Goal: Information Seeking & Learning: Learn about a topic

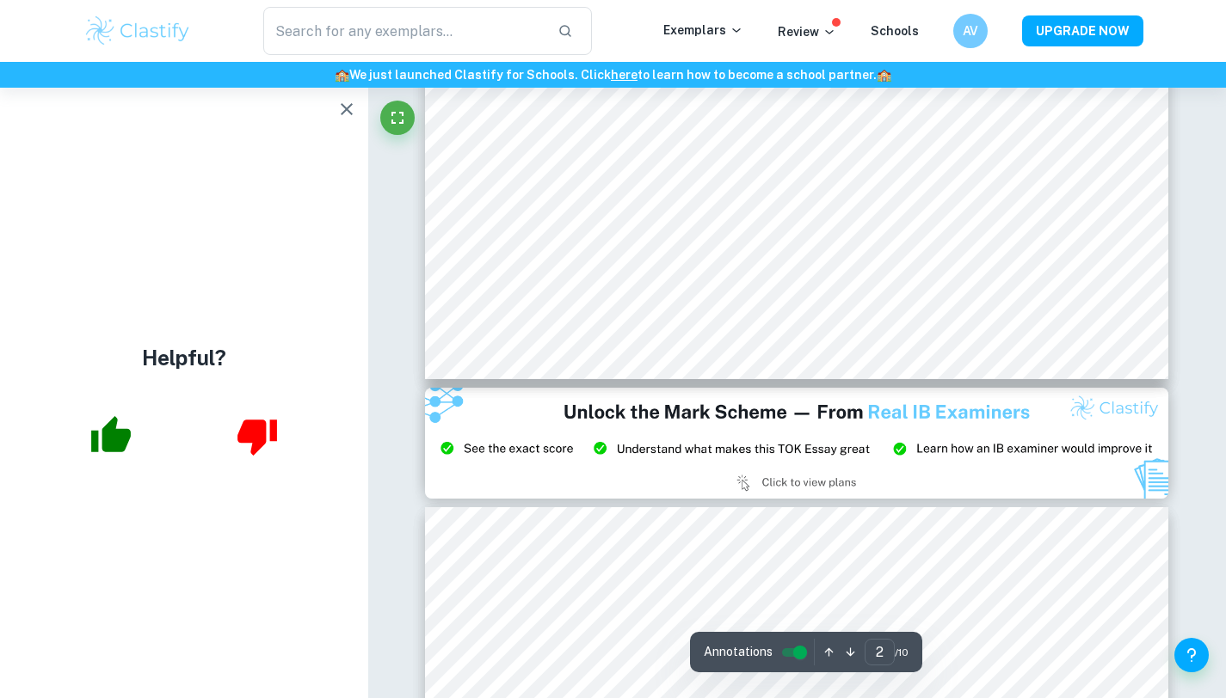
type input "3"
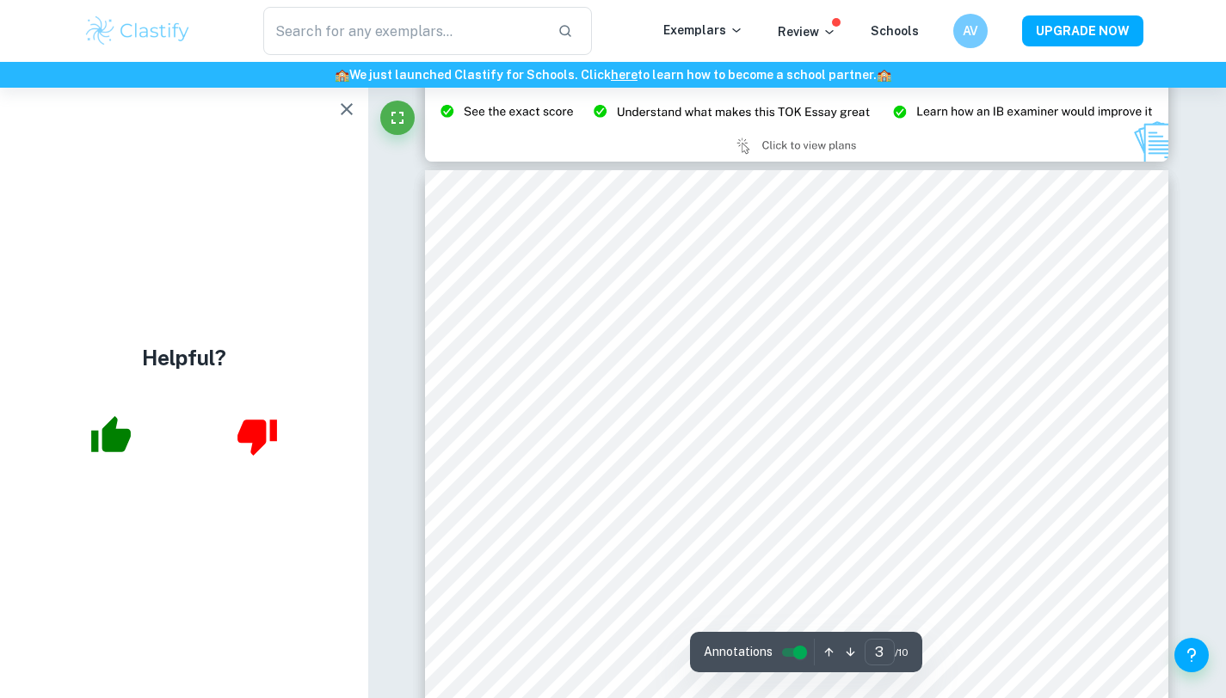
scroll to position [2416, 0]
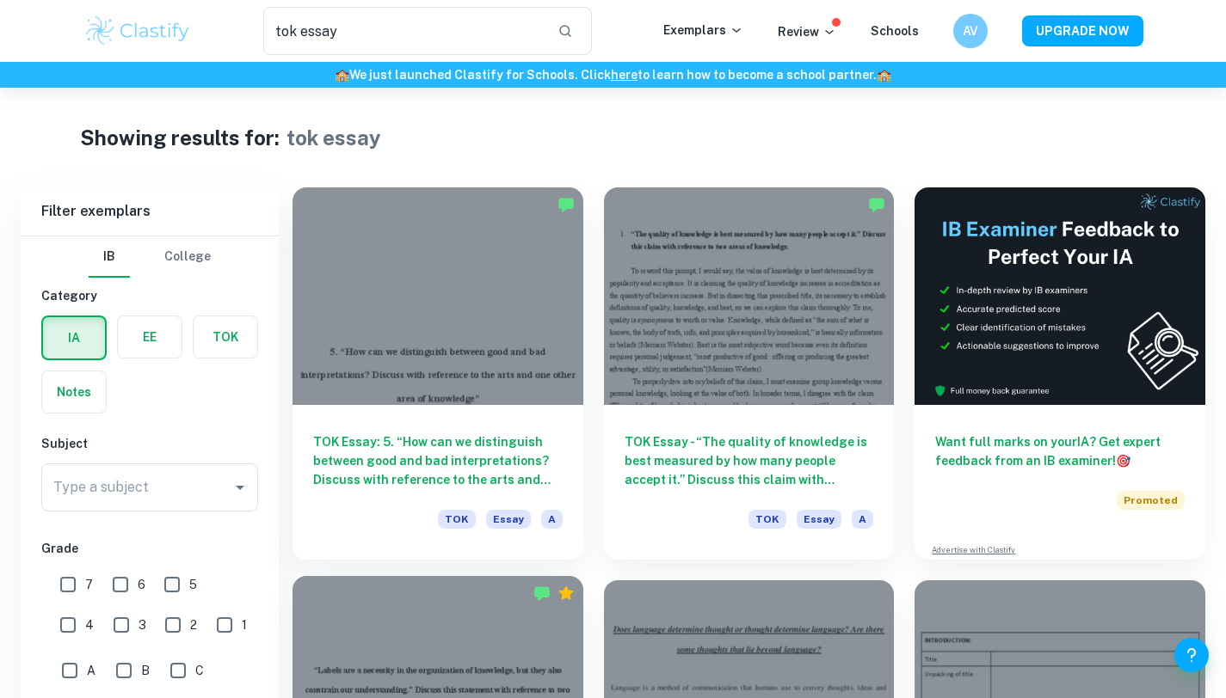
scroll to position [378, 0]
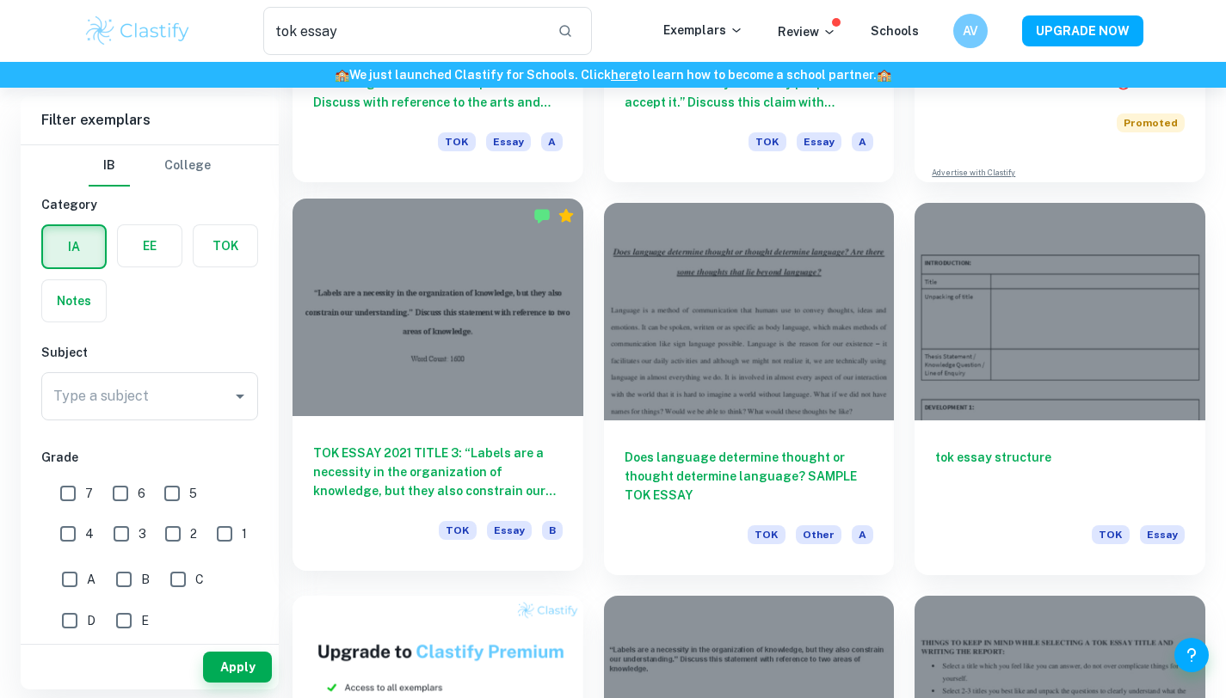
click at [504, 290] on div at bounding box center [437, 308] width 291 height 218
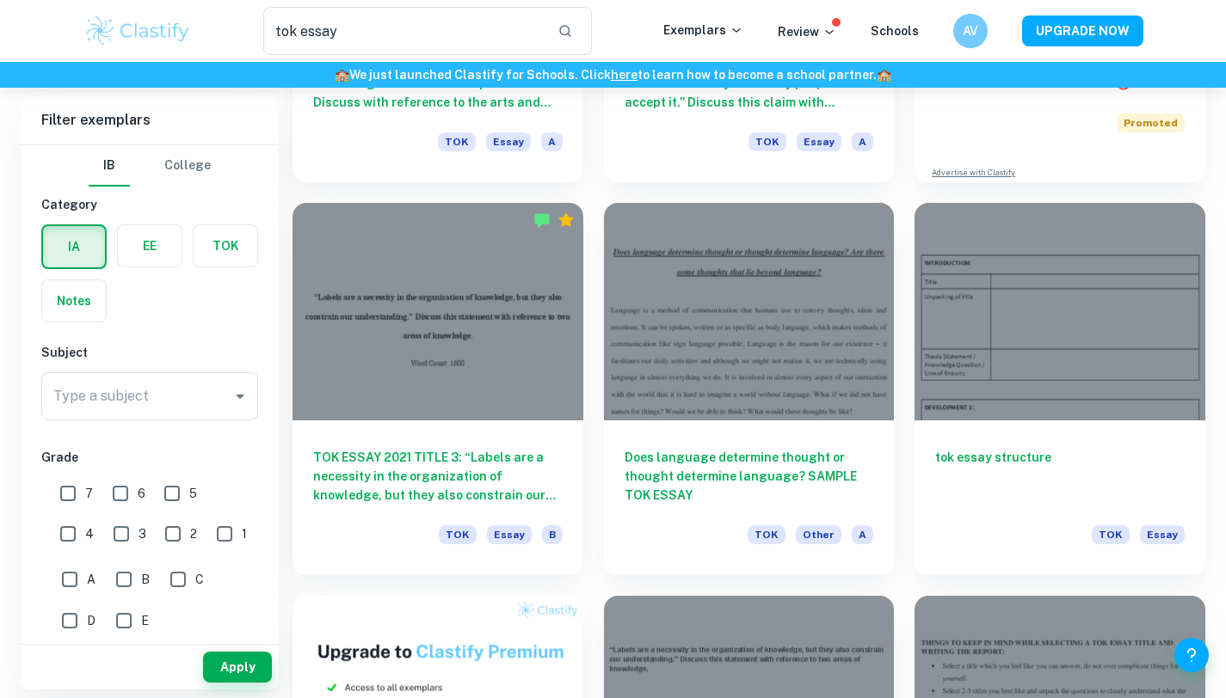
scroll to position [670, 0]
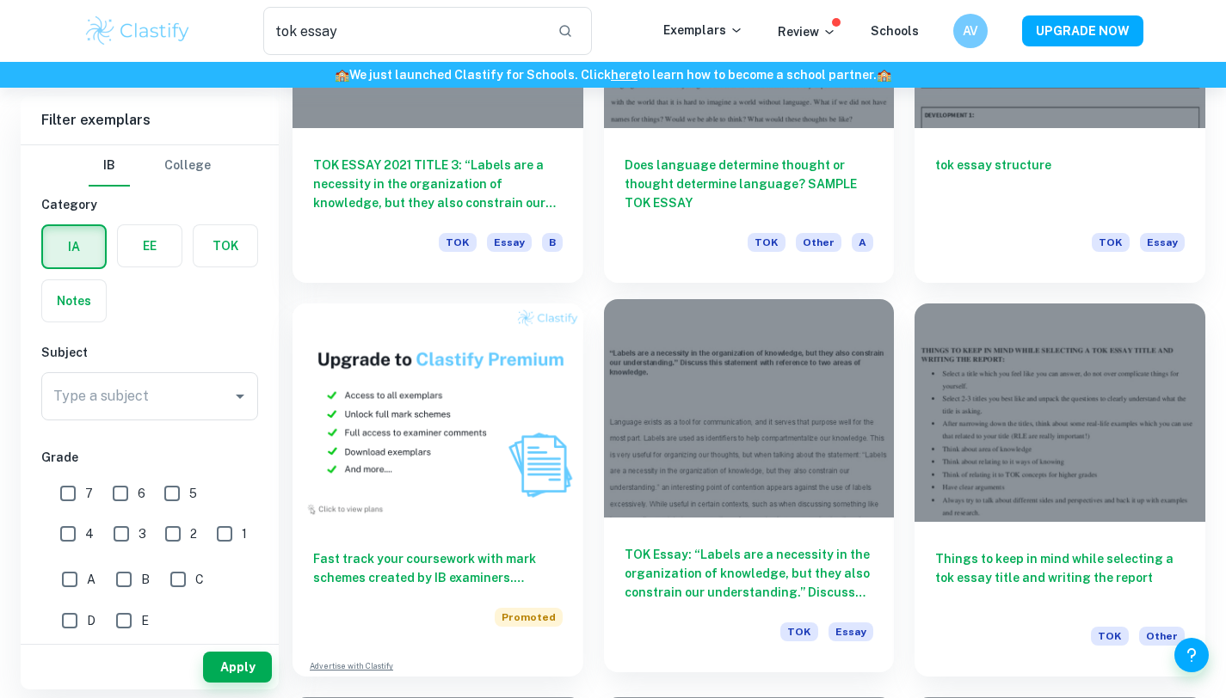
click at [768, 429] on div at bounding box center [749, 408] width 291 height 218
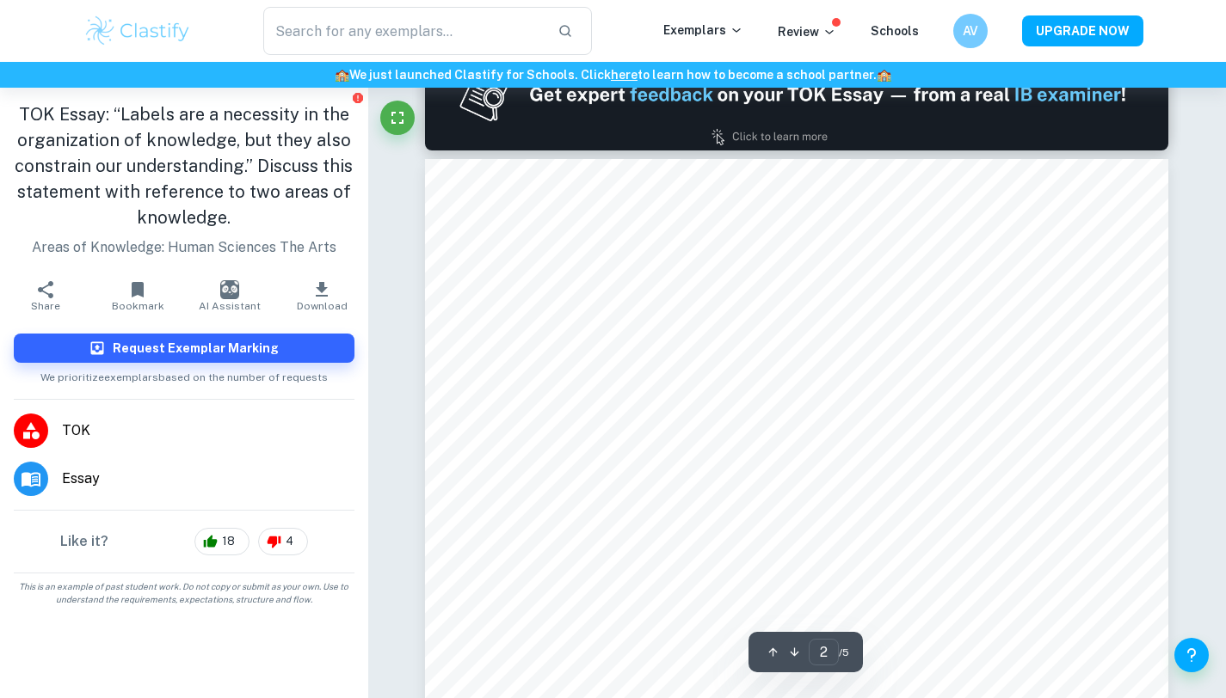
type input "1"
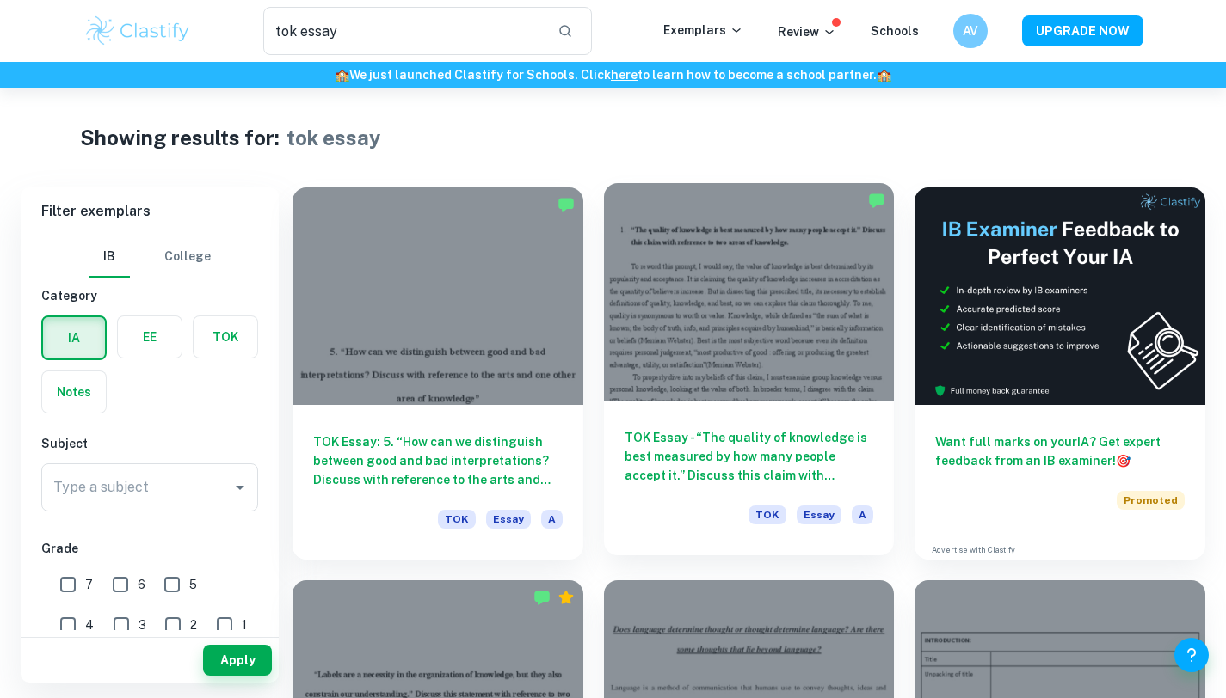
click at [850, 301] on div at bounding box center [749, 292] width 291 height 218
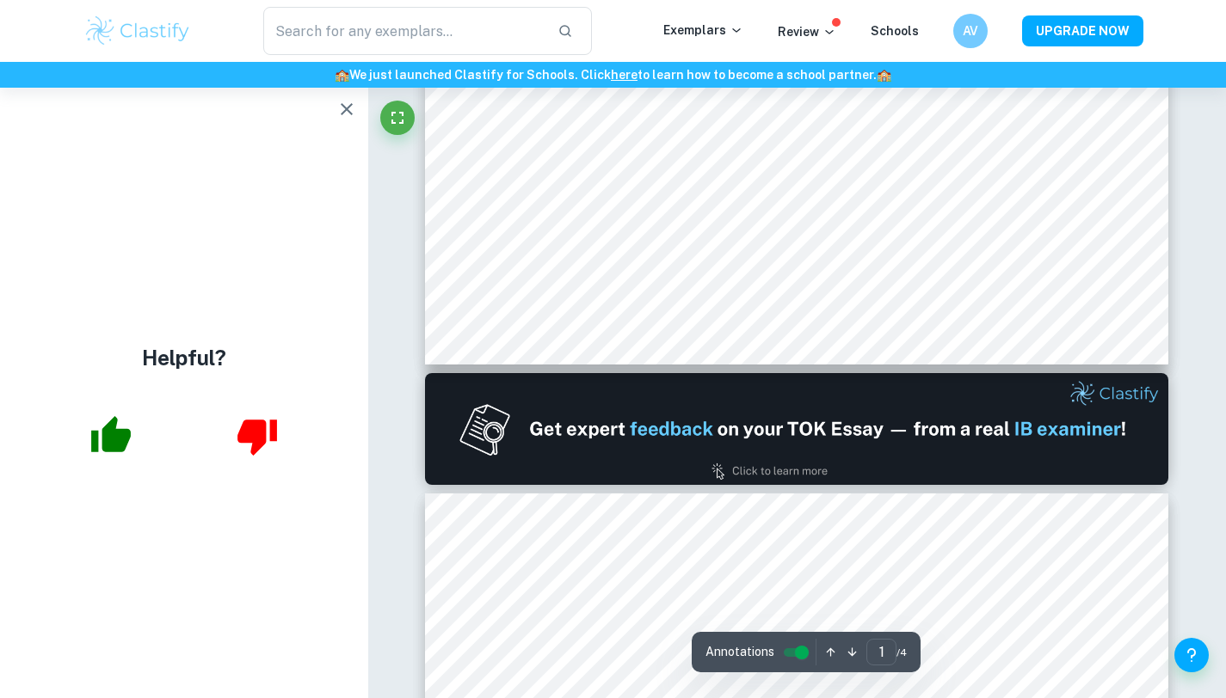
scroll to position [719, 0]
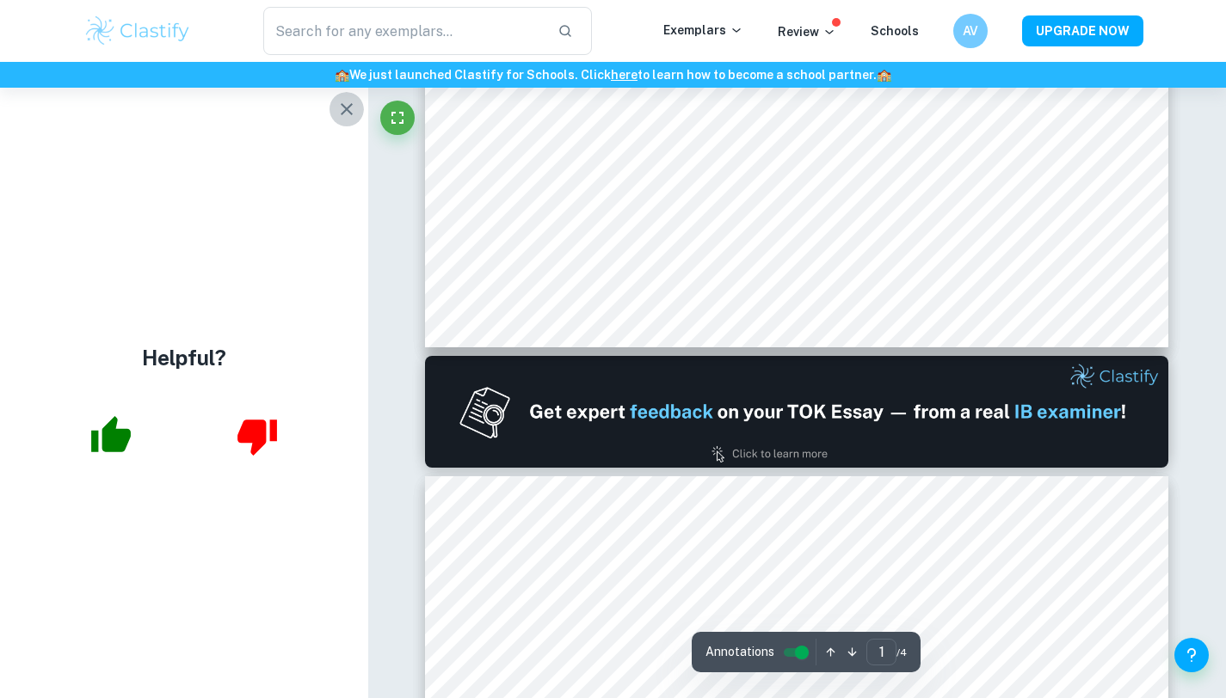
click at [353, 110] on icon "button" at bounding box center [346, 109] width 21 height 21
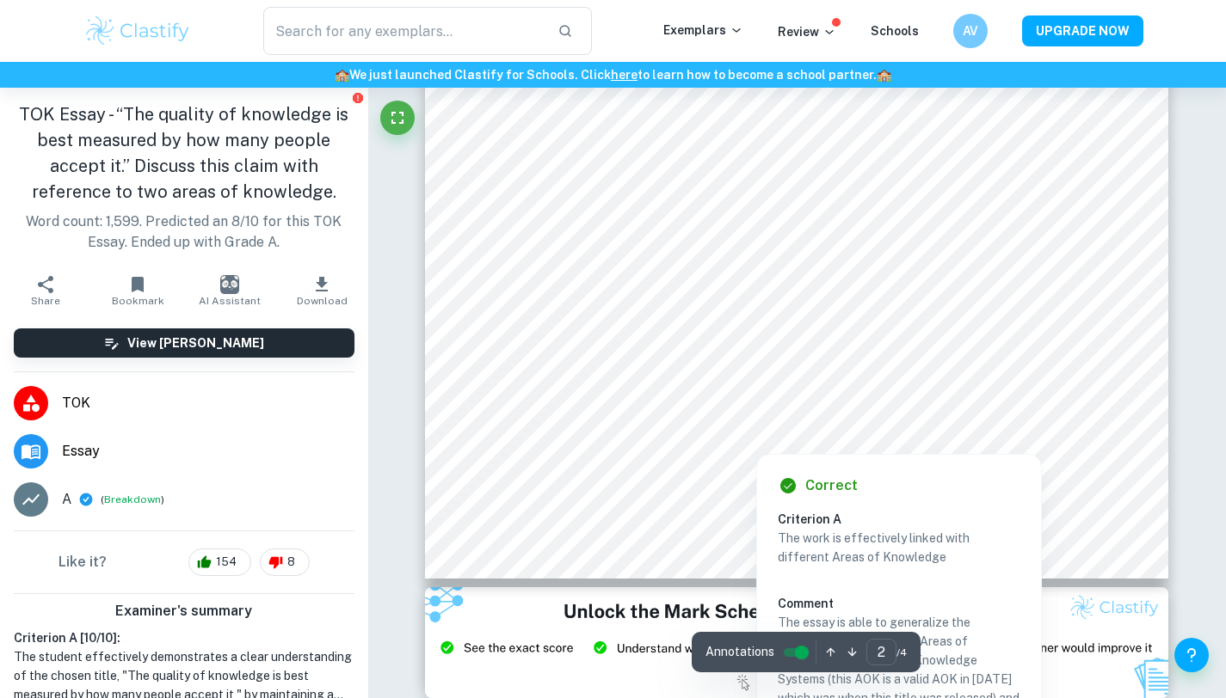
scroll to position [791, 0]
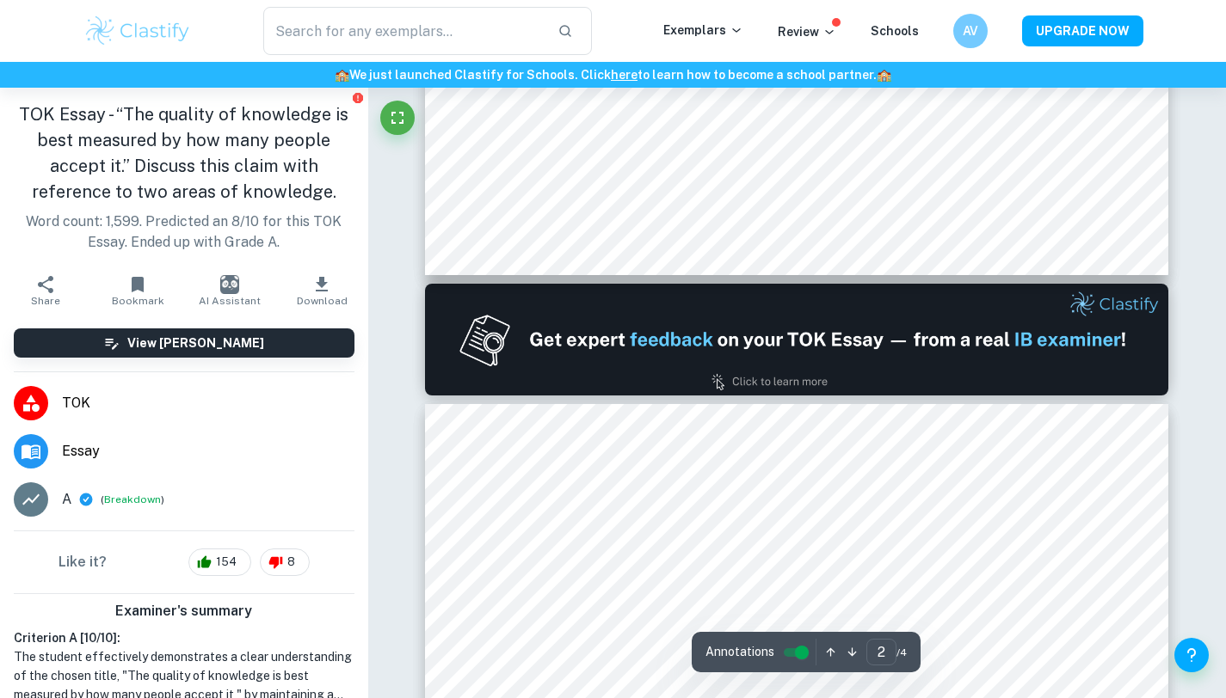
type input "1"
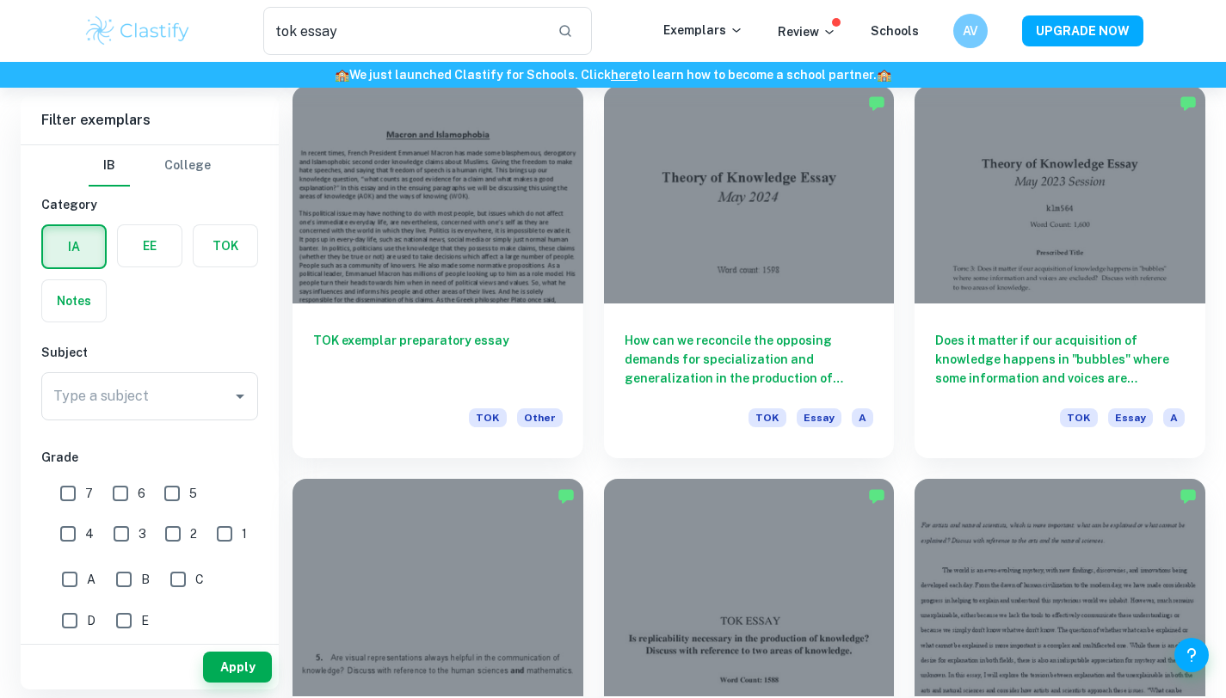
scroll to position [1671, 0]
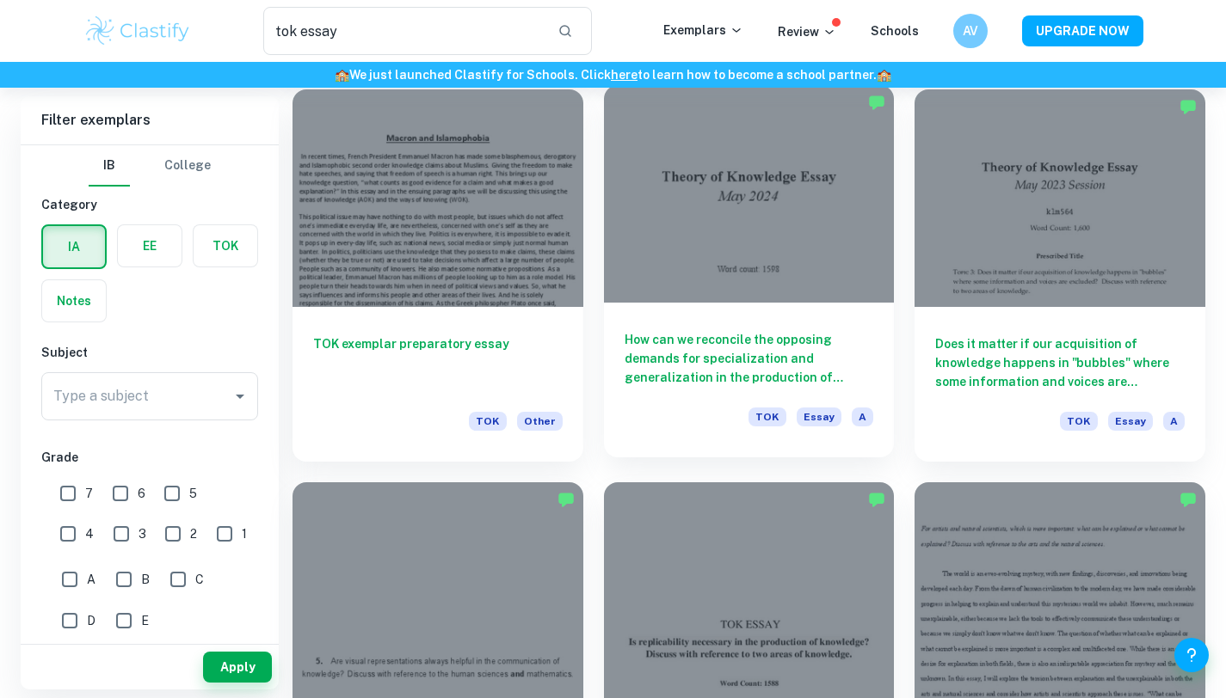
click at [730, 203] on div at bounding box center [749, 194] width 291 height 218
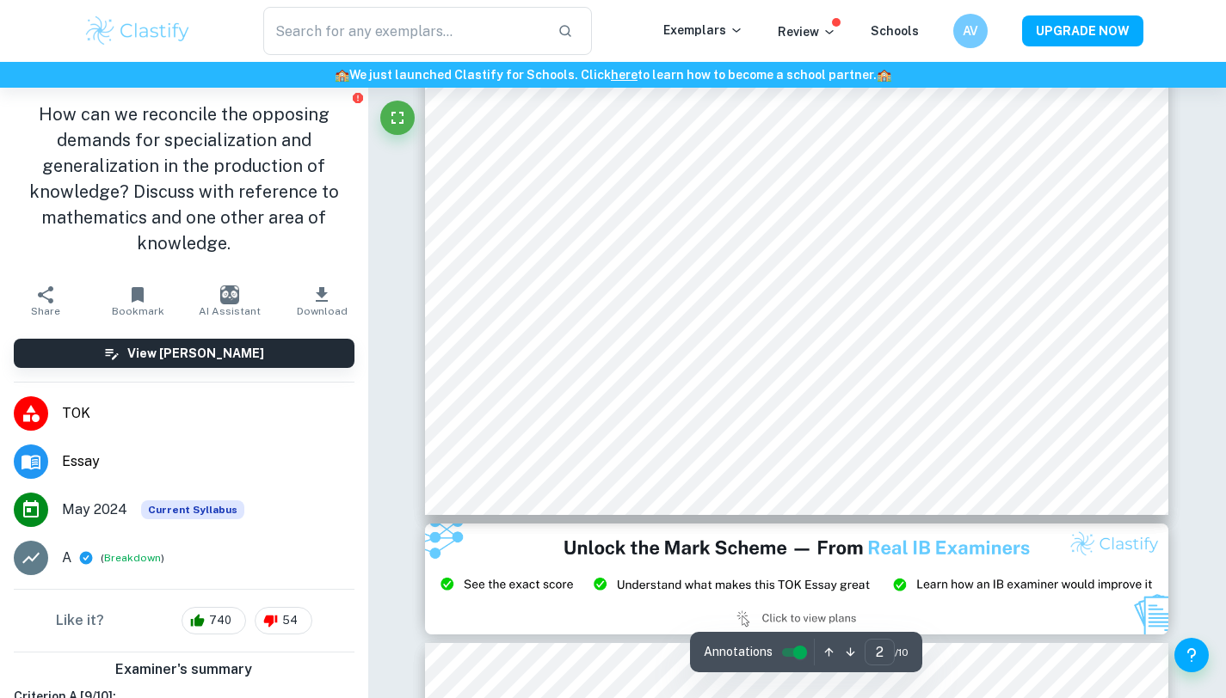
type input "3"
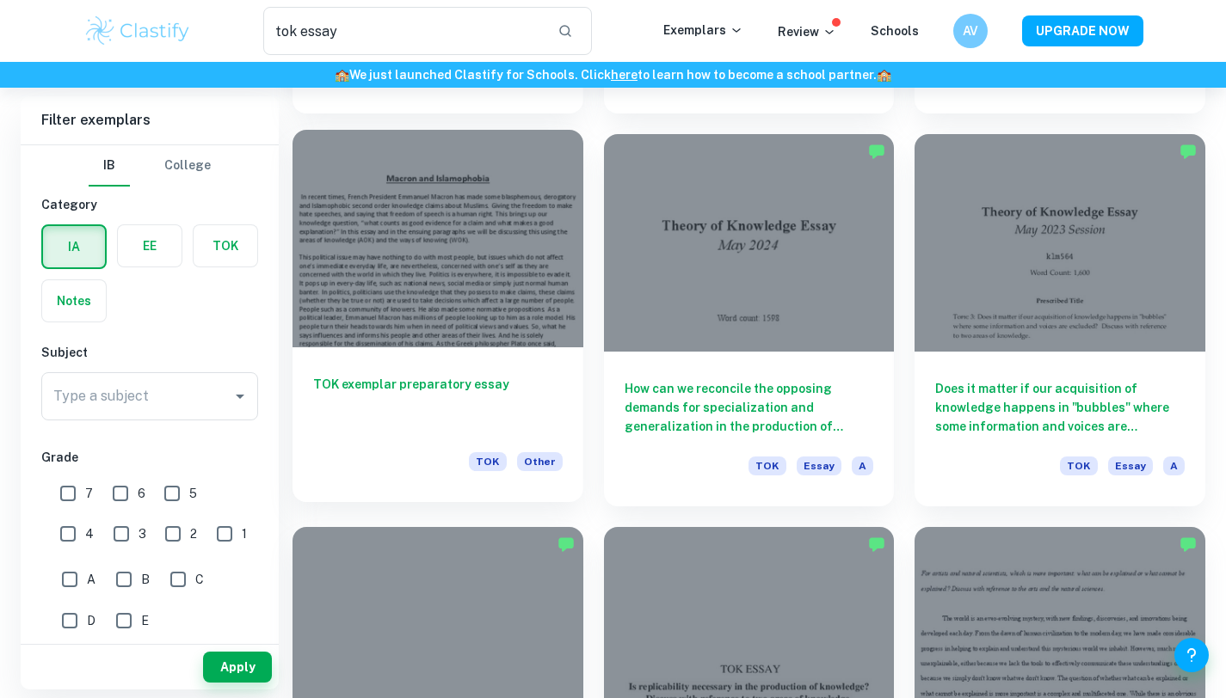
scroll to position [1656, 0]
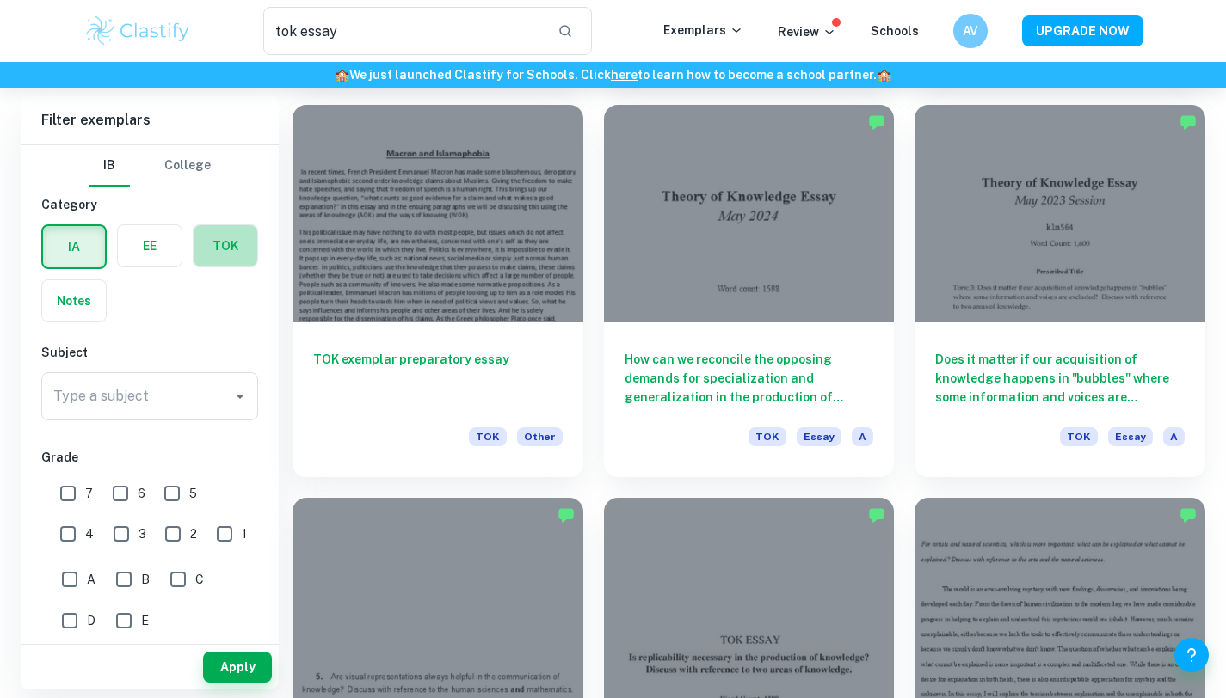
click at [239, 261] on label "button" at bounding box center [226, 245] width 64 height 41
click at [0, 0] on input "radio" at bounding box center [0, 0] width 0 height 0
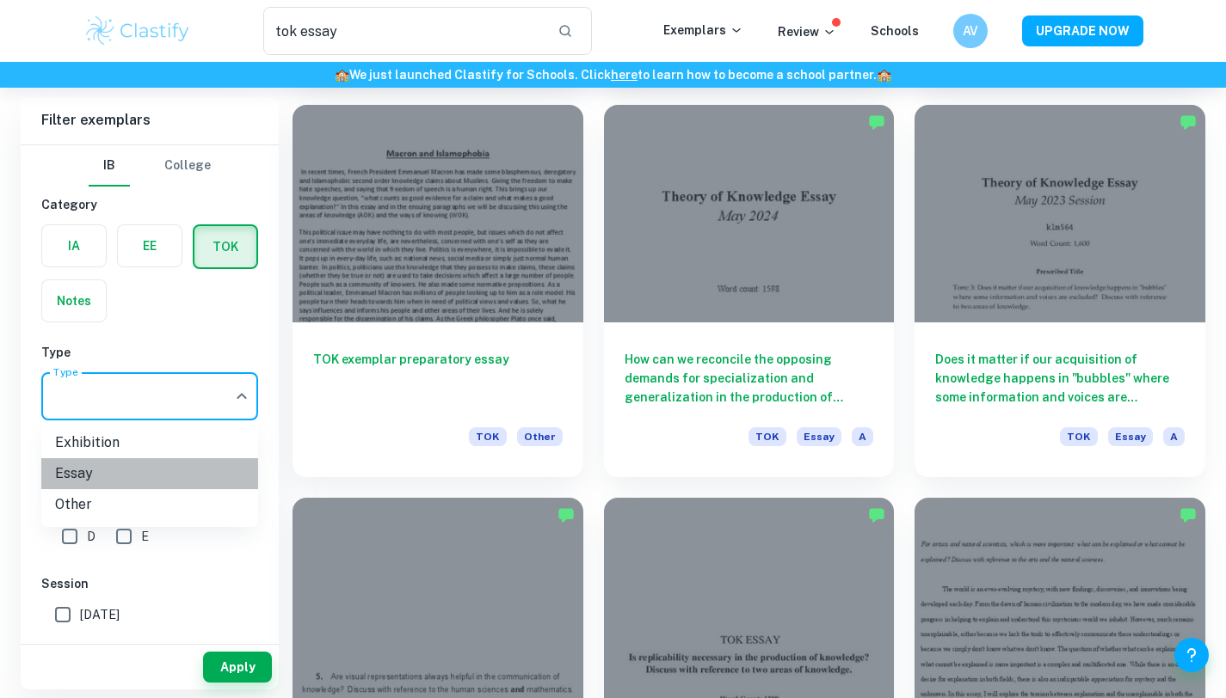
click at [198, 477] on li "Essay" at bounding box center [149, 473] width 217 height 31
type input "Essay"
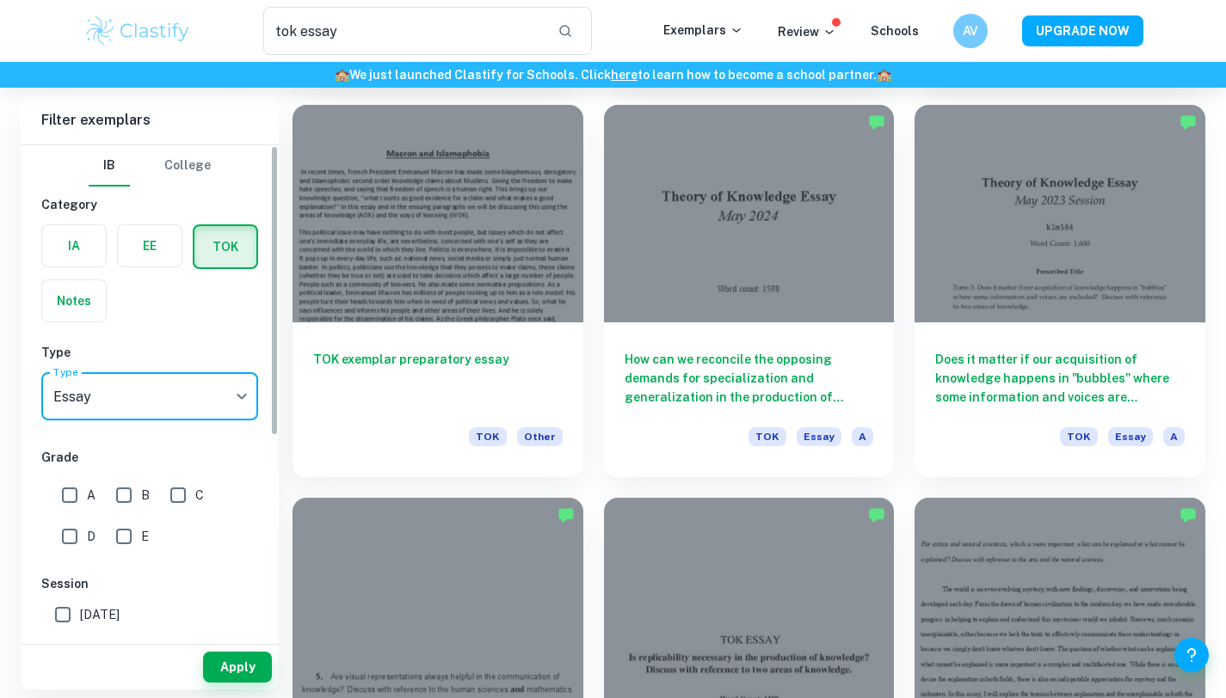
click at [87, 482] on label "A" at bounding box center [73, 495] width 43 height 34
click at [87, 482] on input "A" at bounding box center [69, 495] width 34 height 34
checkbox input "true"
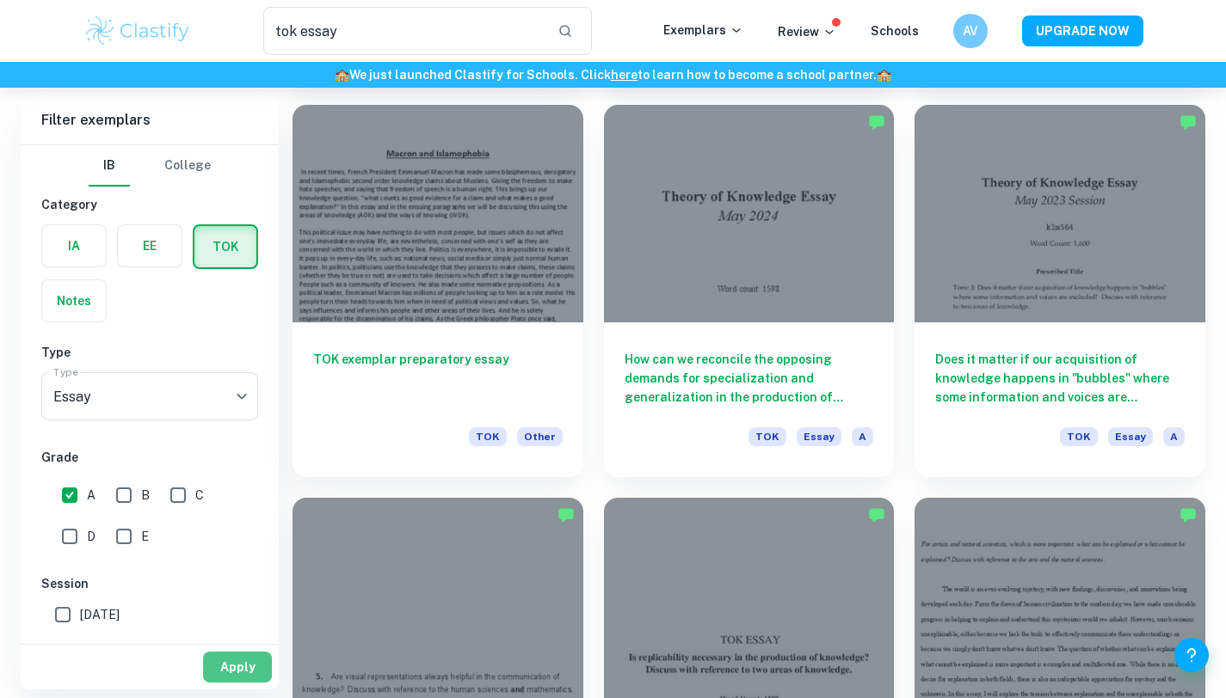
click at [258, 675] on button "Apply" at bounding box center [237, 667] width 69 height 31
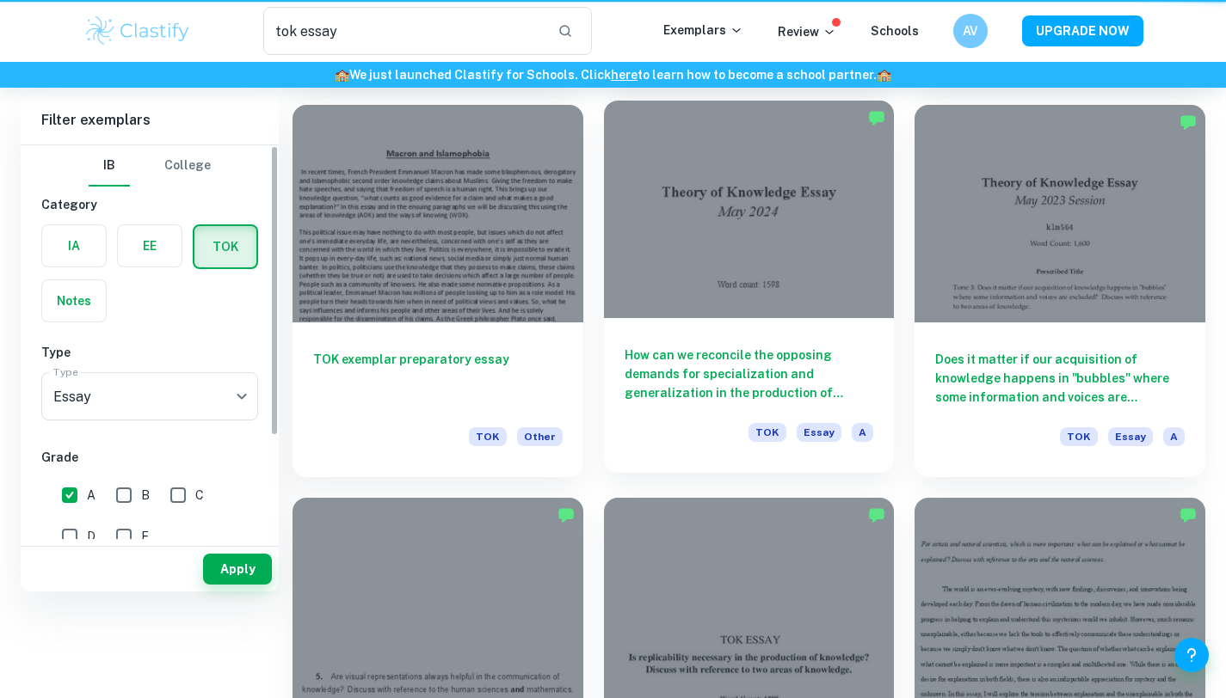
scroll to position [0, 0]
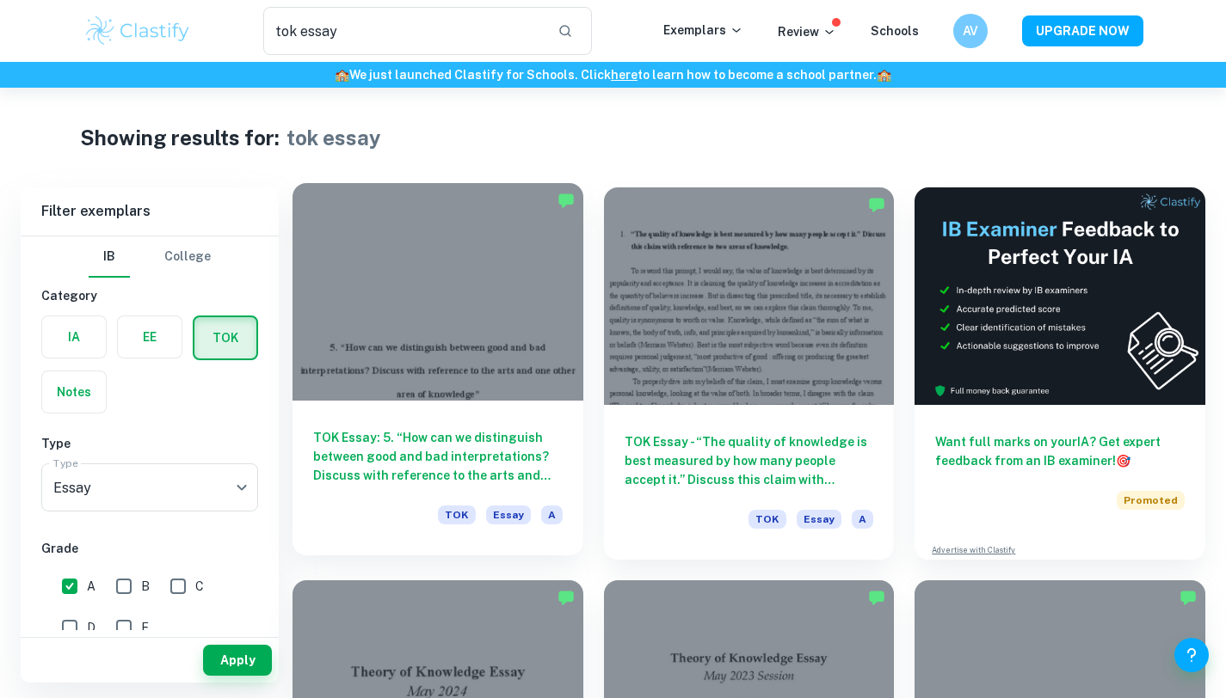
click at [527, 307] on div at bounding box center [437, 292] width 291 height 218
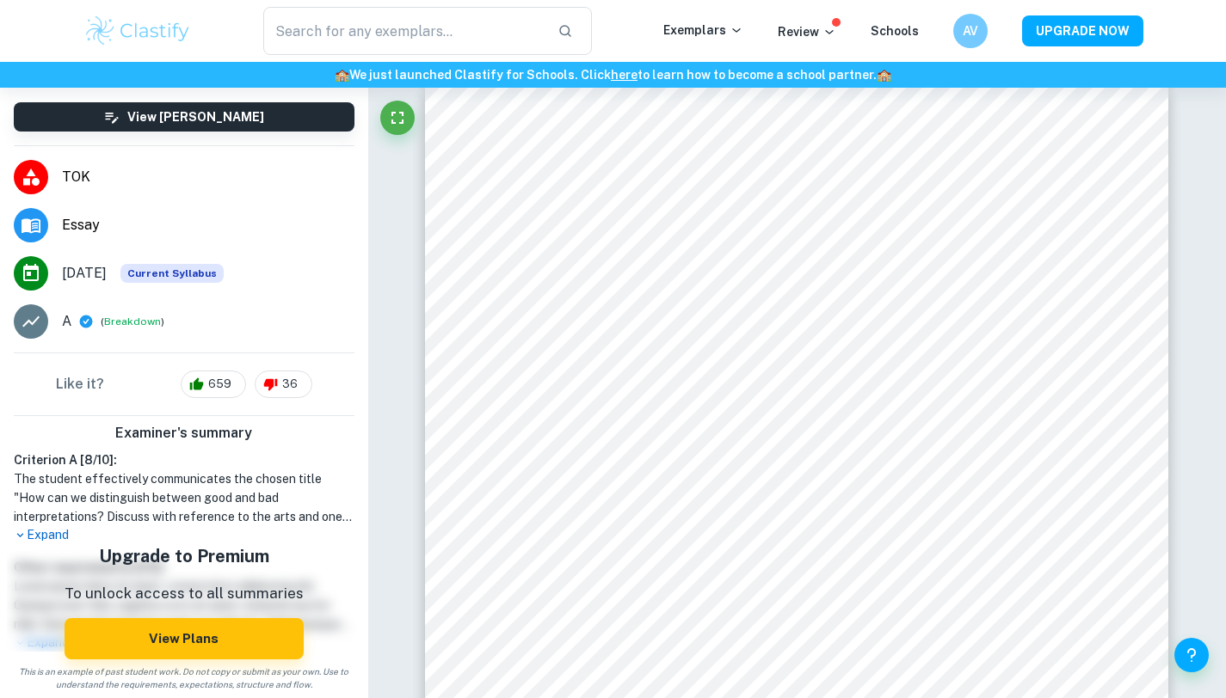
scroll to position [184, 0]
click at [71, 528] on p "Expand" at bounding box center [184, 536] width 341 height 18
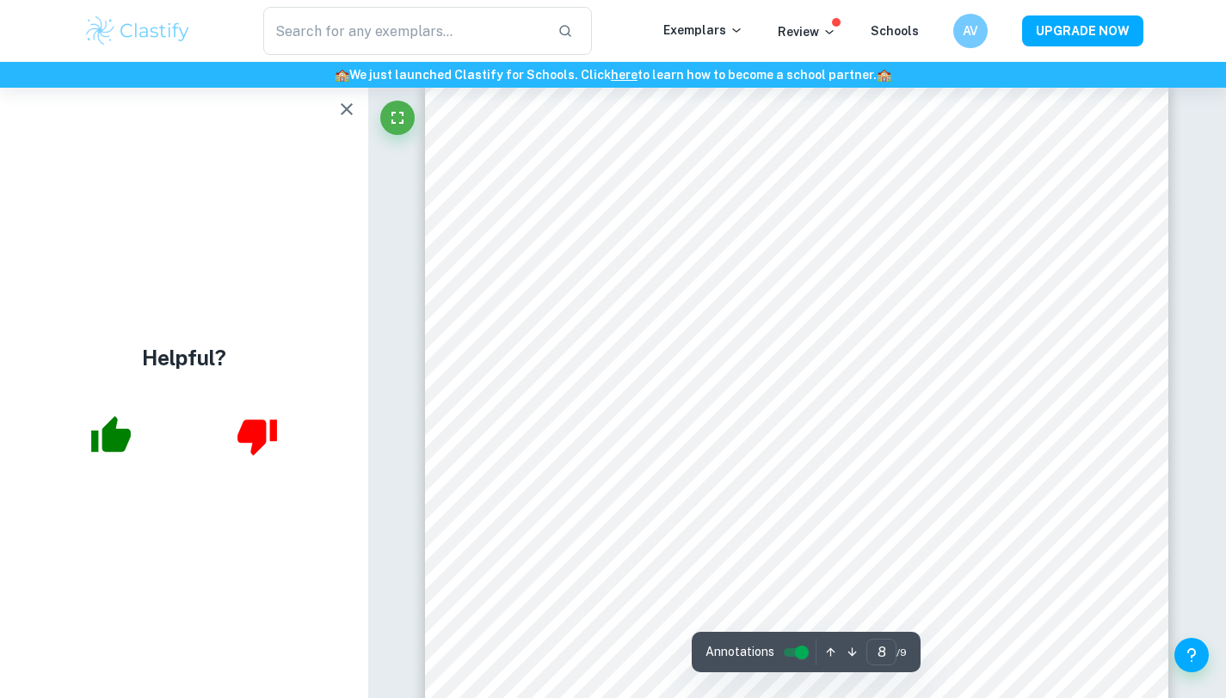
scroll to position [6894, 0]
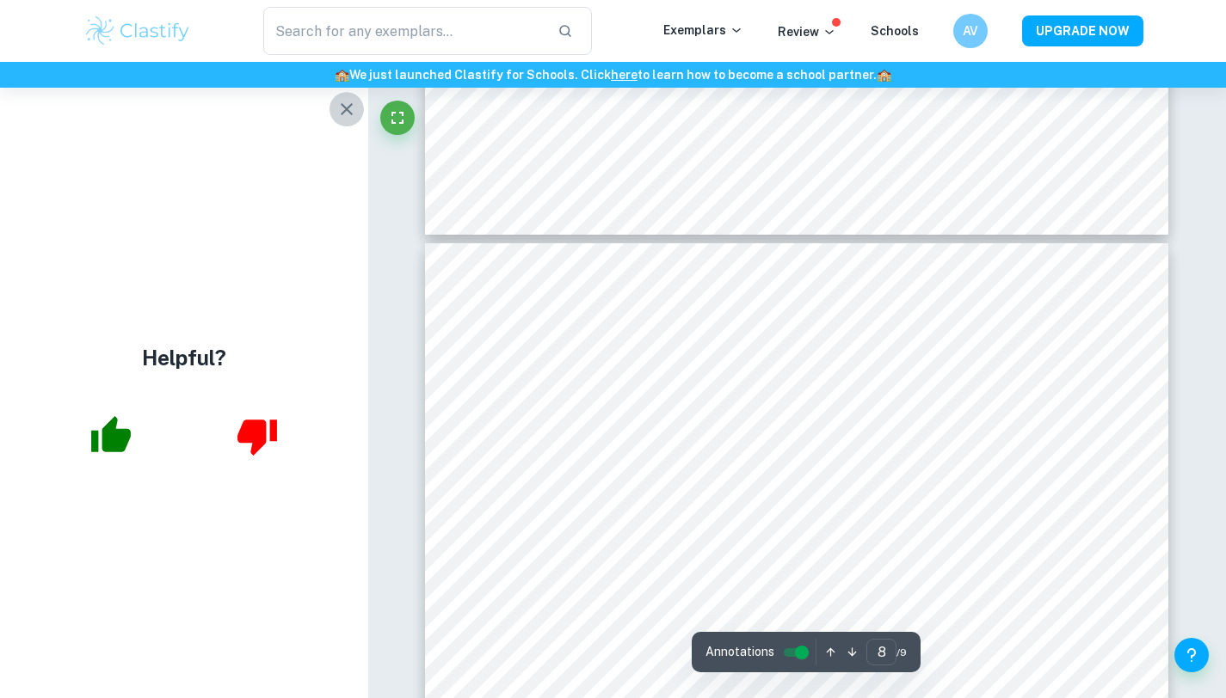
click at [342, 114] on icon "button" at bounding box center [347, 109] width 12 height 12
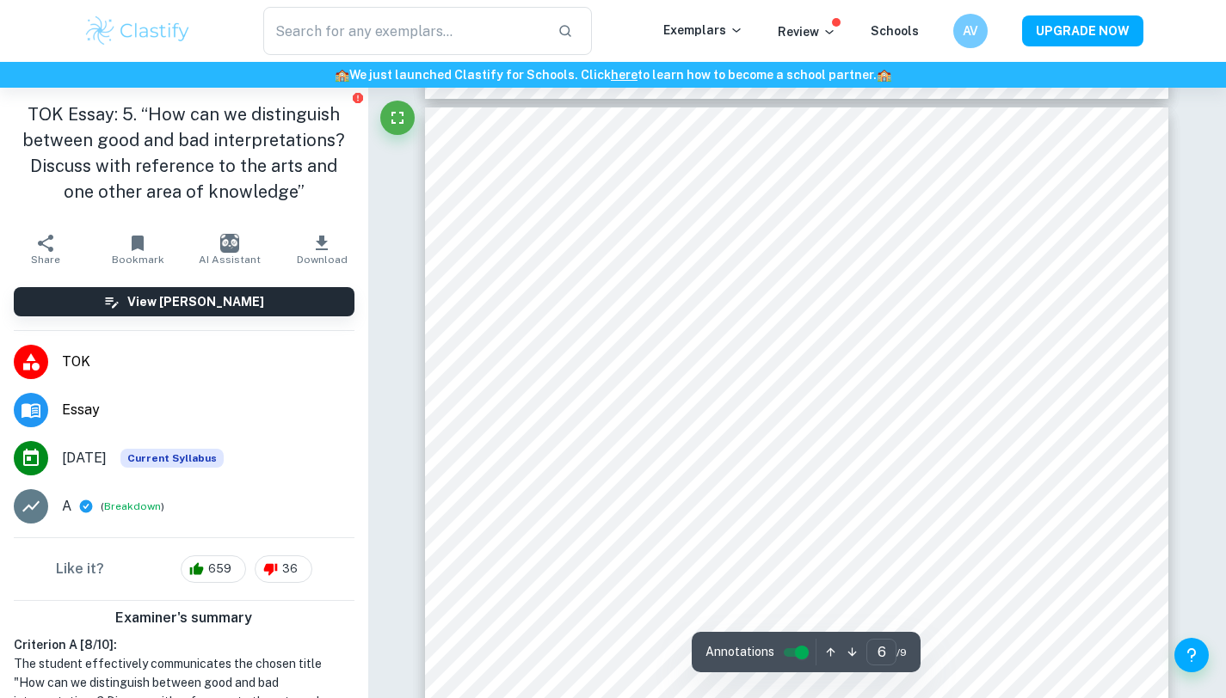
scroll to position [5720, 0]
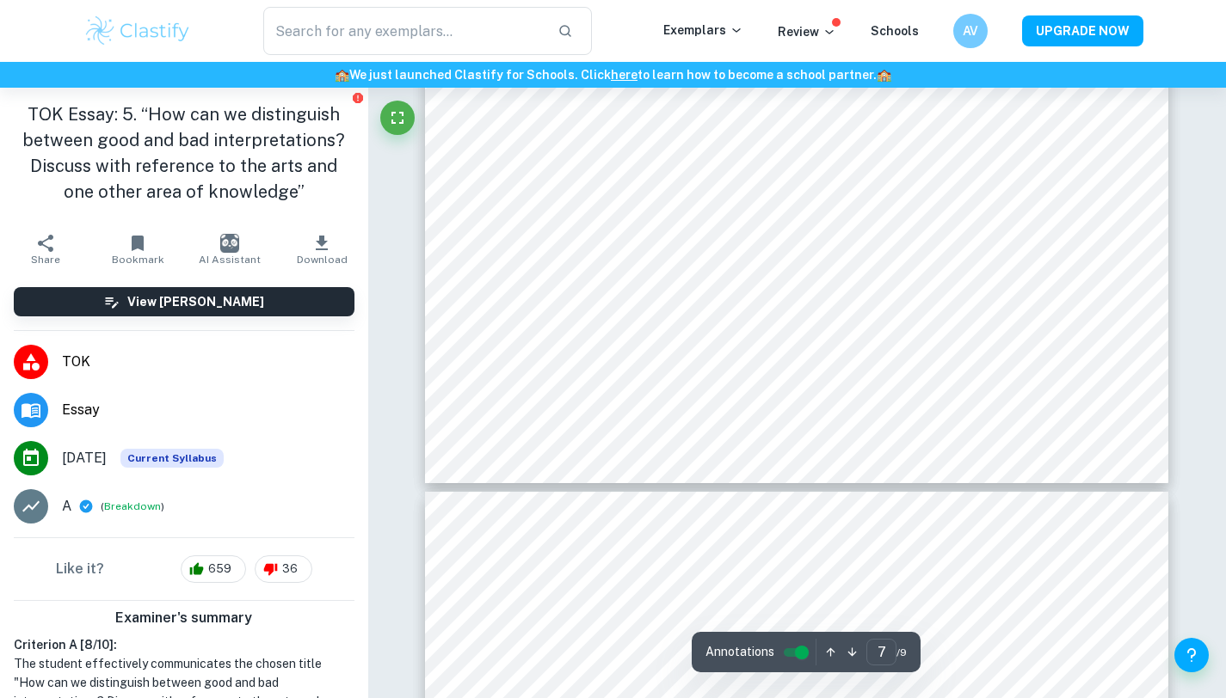
type input "8"
